Goal: Transaction & Acquisition: Purchase product/service

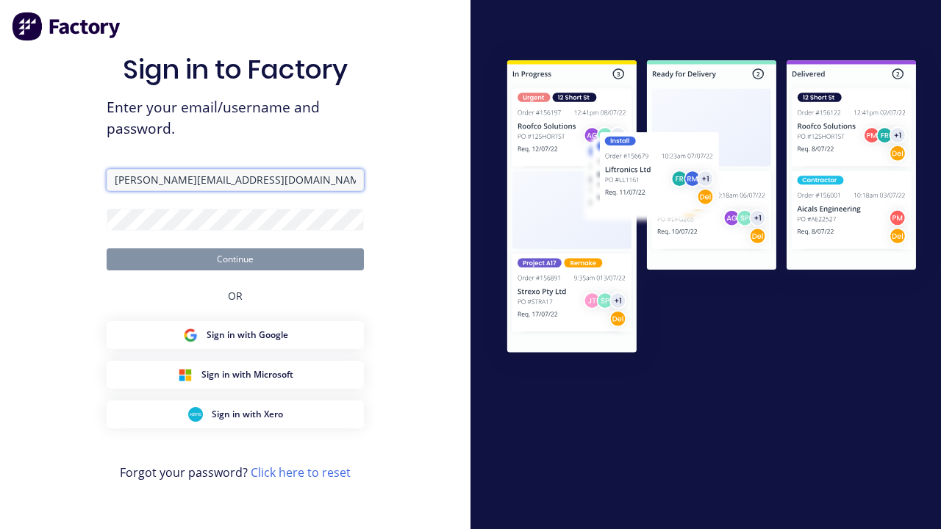
type input "[PERSON_NAME][EMAIL_ADDRESS][DOMAIN_NAME]"
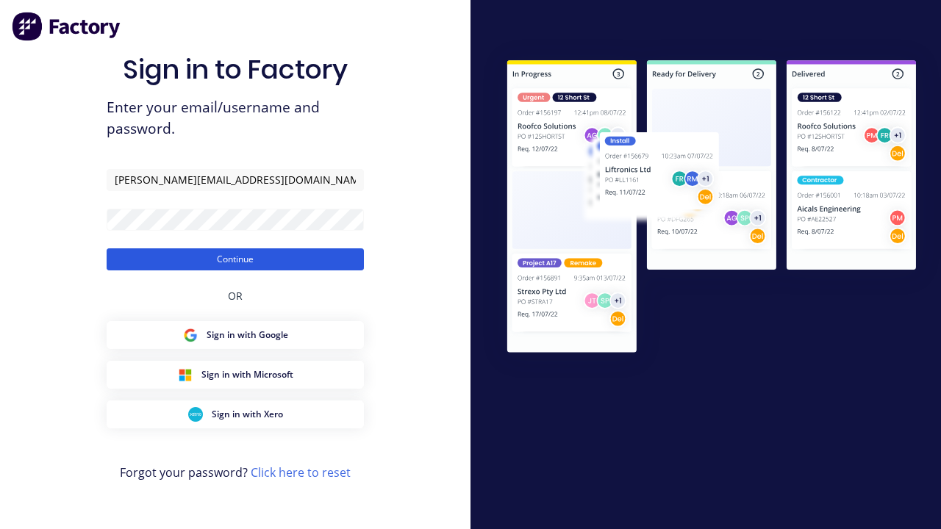
click at [235, 259] on button "Continue" at bounding box center [235, 260] width 257 height 22
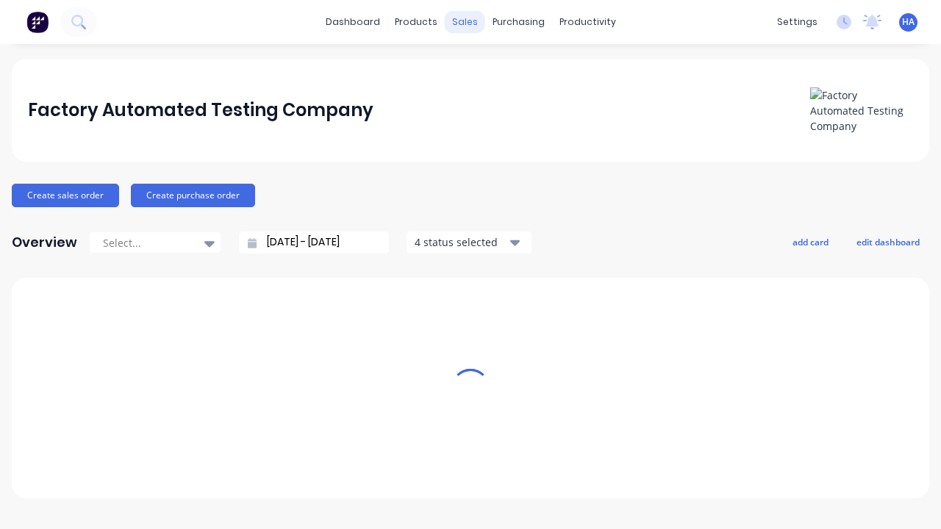
click at [465, 22] on div "sales" at bounding box center [465, 22] width 40 height 22
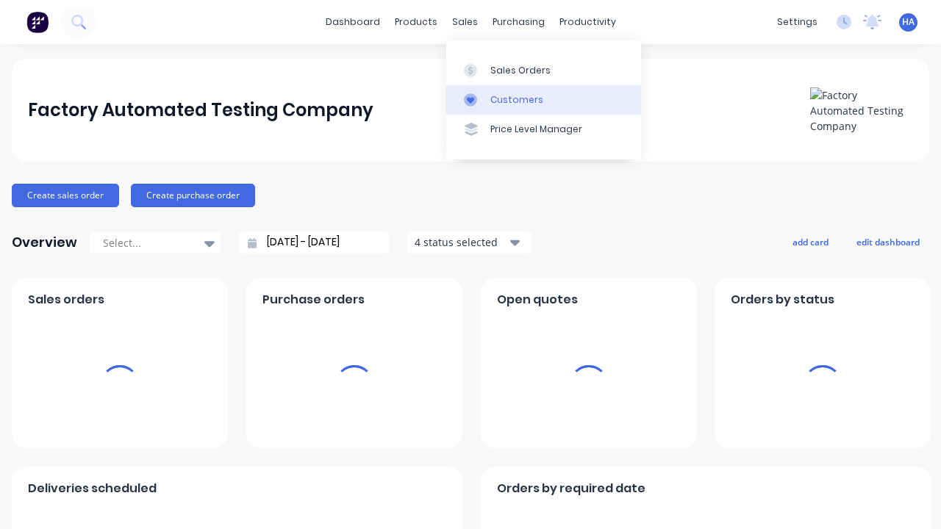
click at [543, 99] on link "Customers" at bounding box center [543, 99] width 195 height 29
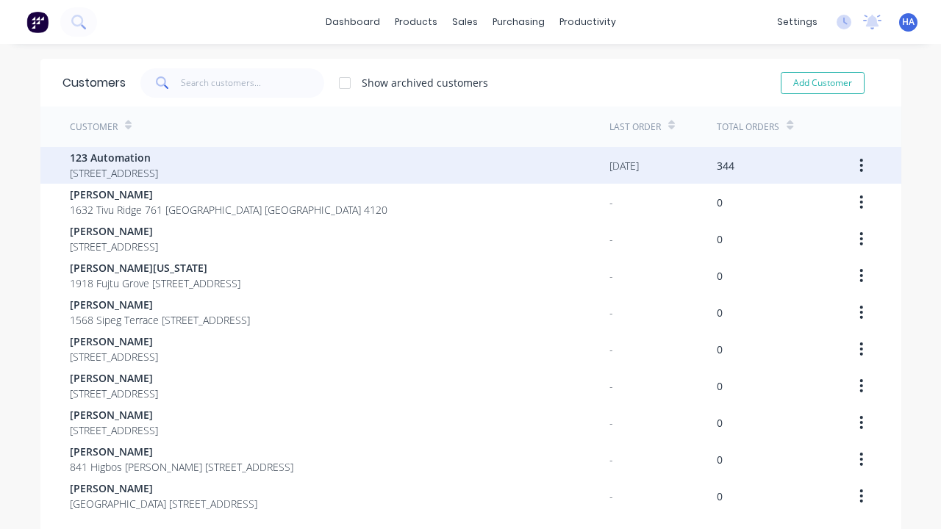
click at [158, 157] on span "123 Automation" at bounding box center [114, 157] width 88 height 15
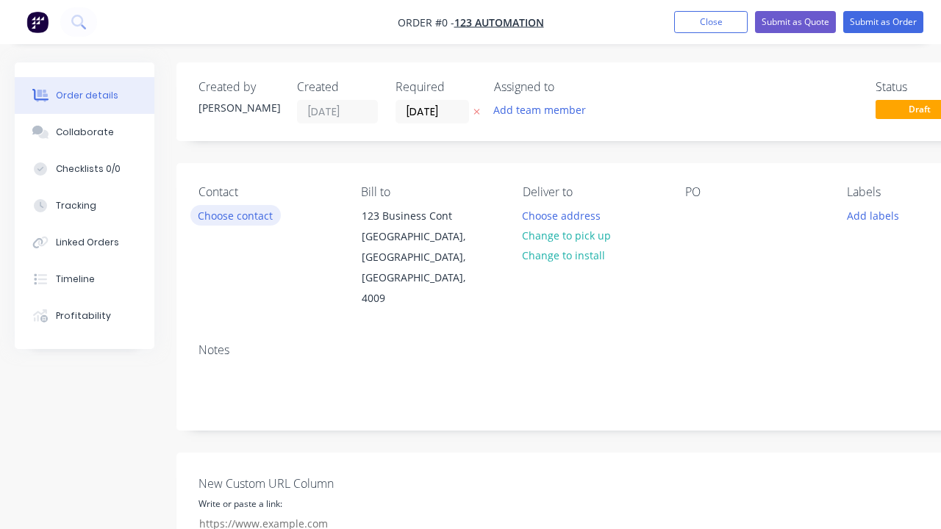
click at [235, 215] on button "Choose contact" at bounding box center [235, 215] width 90 height 20
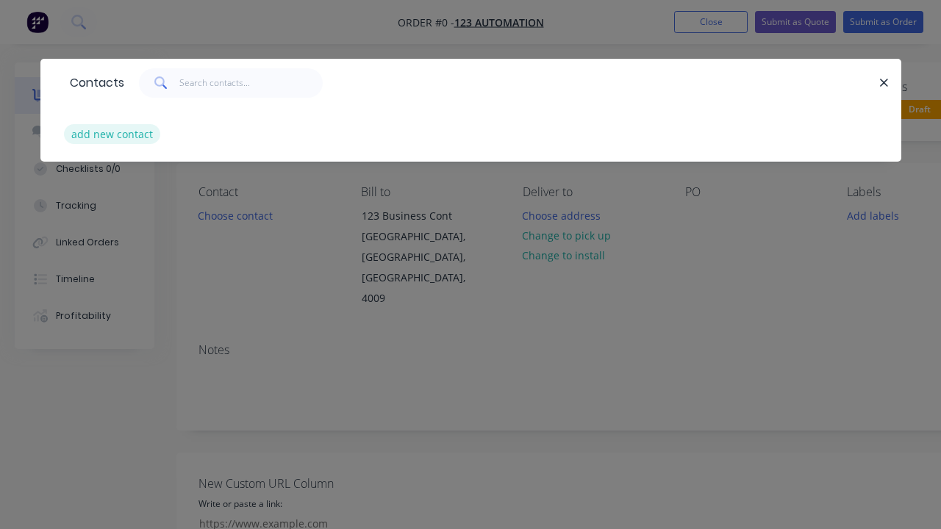
click at [110, 134] on button "add new contact" at bounding box center [112, 134] width 97 height 20
select select "AU"
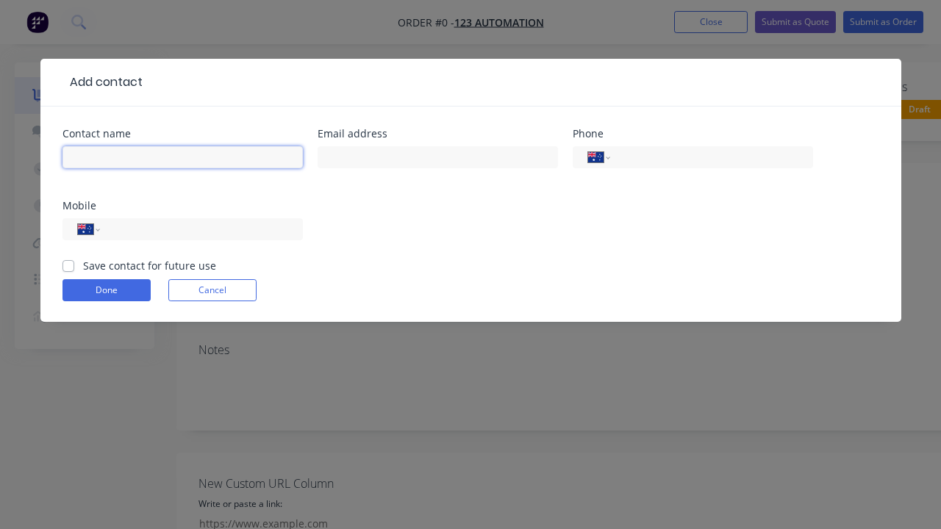
click at [182, 157] on input "text" at bounding box center [183, 157] width 240 height 22
type input "[PERSON_NAME] Automated"
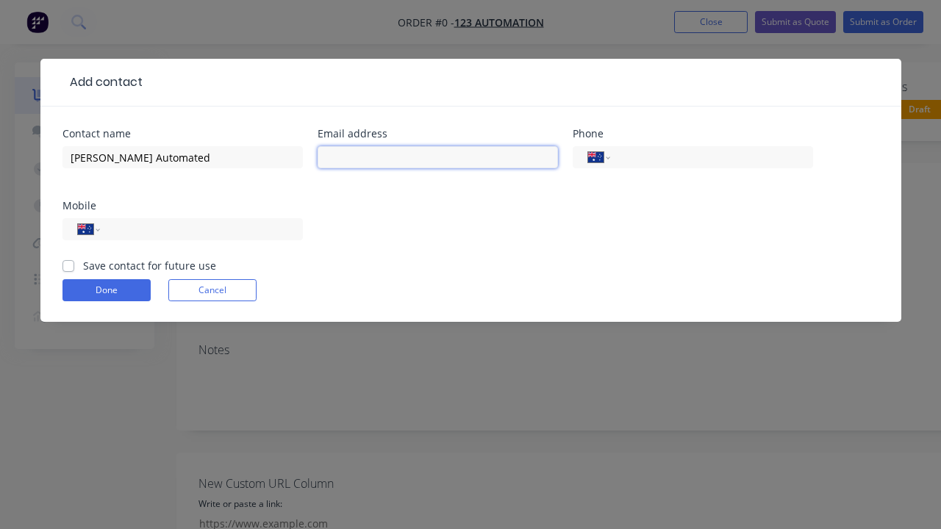
click at [438, 157] on input "text" at bounding box center [438, 157] width 240 height 22
type input "[PERSON_NAME][EMAIL_ADDRESS][DOMAIN_NAME]"
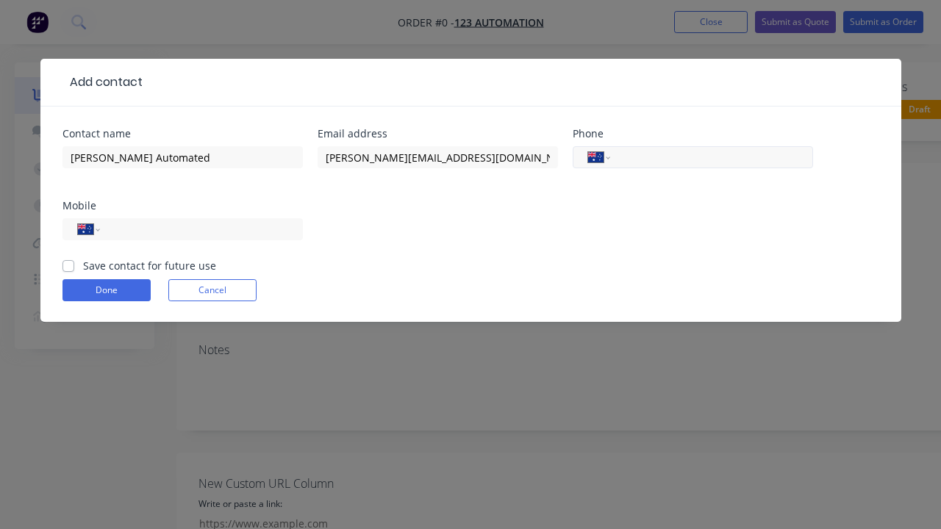
click at [709, 157] on input "tel" at bounding box center [709, 157] width 176 height 17
type input "0412 412 321"
click at [199, 229] on input "tel" at bounding box center [198, 229] width 176 height 17
type input "0412 341 232"
click at [106, 290] on button "Done" at bounding box center [107, 290] width 88 height 22
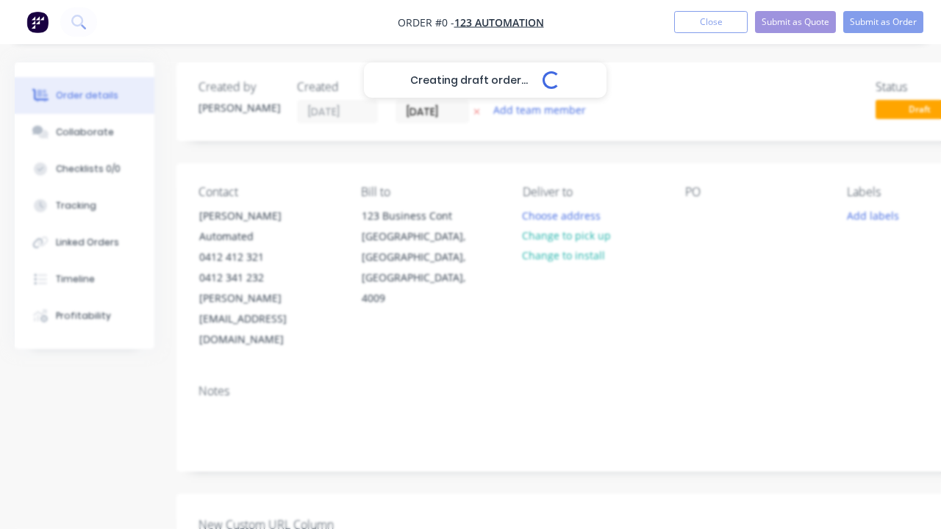
scroll to position [0, 82]
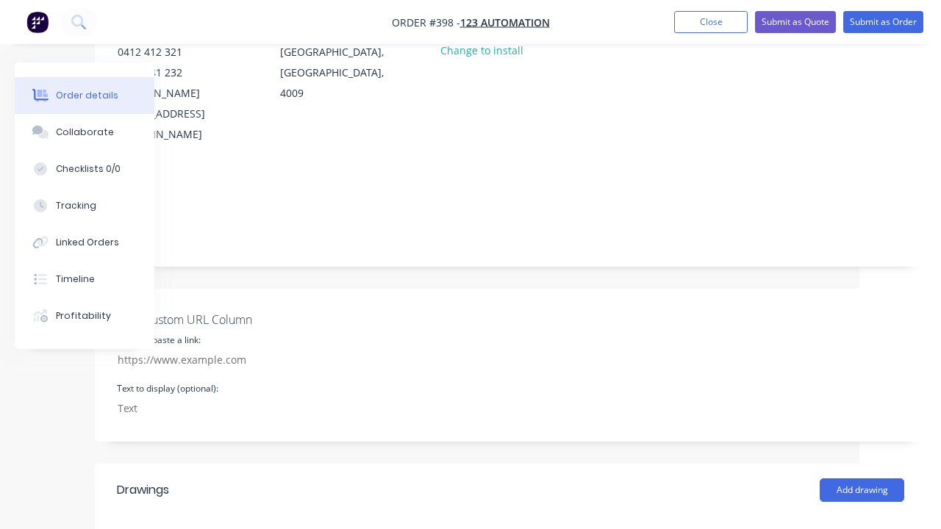
click at [627, 21] on div at bounding box center [616, 10] width 24 height 21
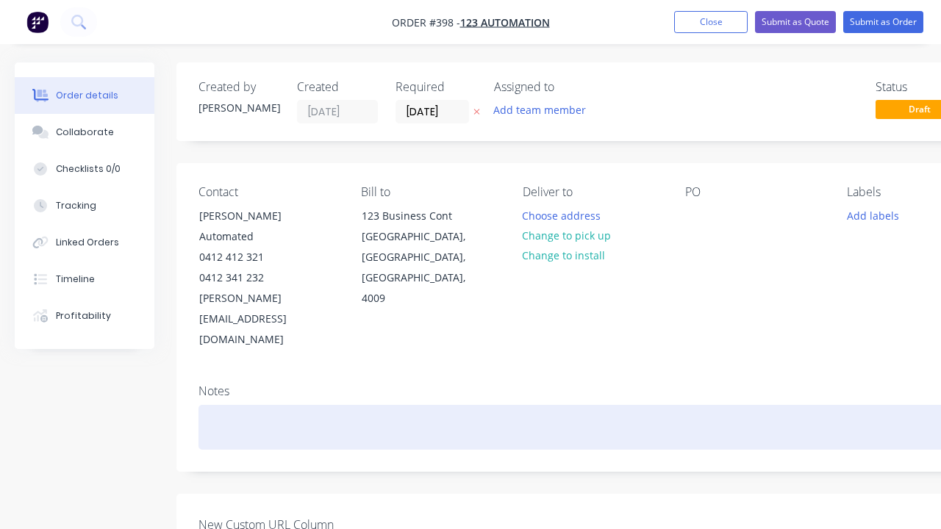
click at [547, 405] on div at bounding box center [593, 427] width 788 height 45
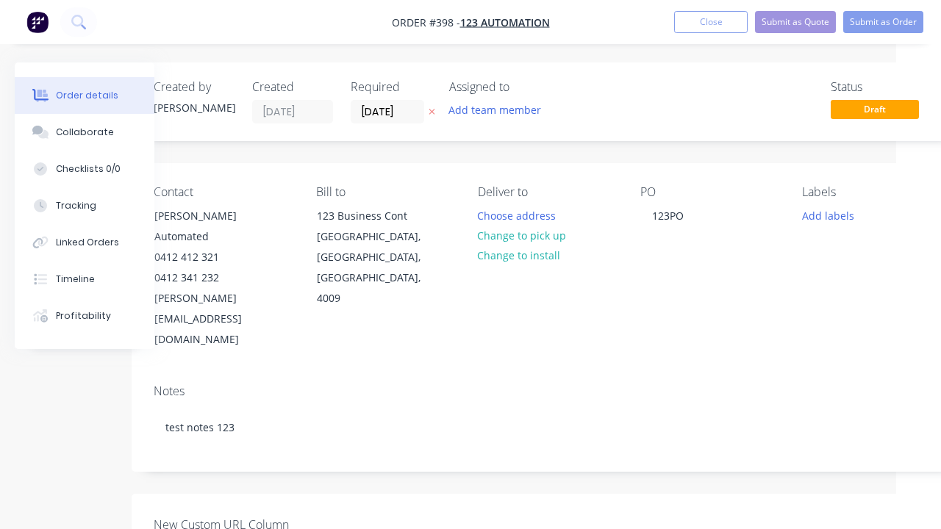
scroll to position [421, 45]
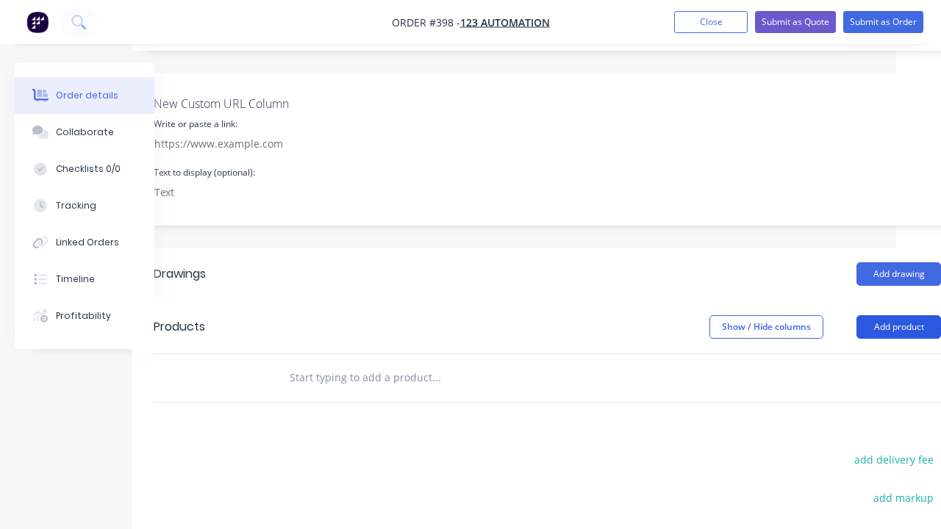
click at [899, 339] on button "Add product" at bounding box center [899, 327] width 85 height 24
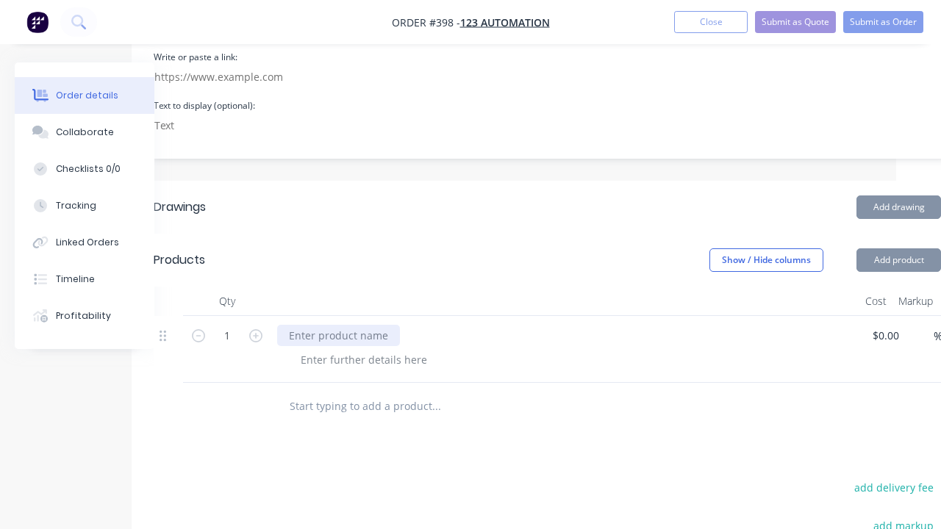
click at [337, 325] on div at bounding box center [338, 335] width 123 height 21
